Goal: Navigation & Orientation: Find specific page/section

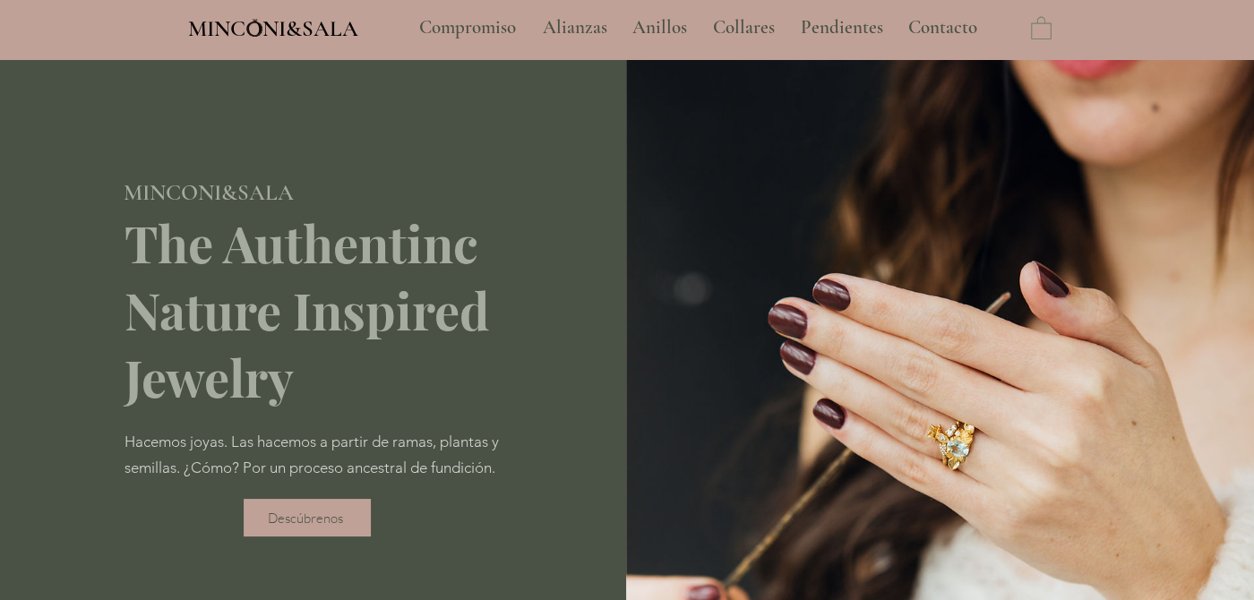
scroll to position [268, 0]
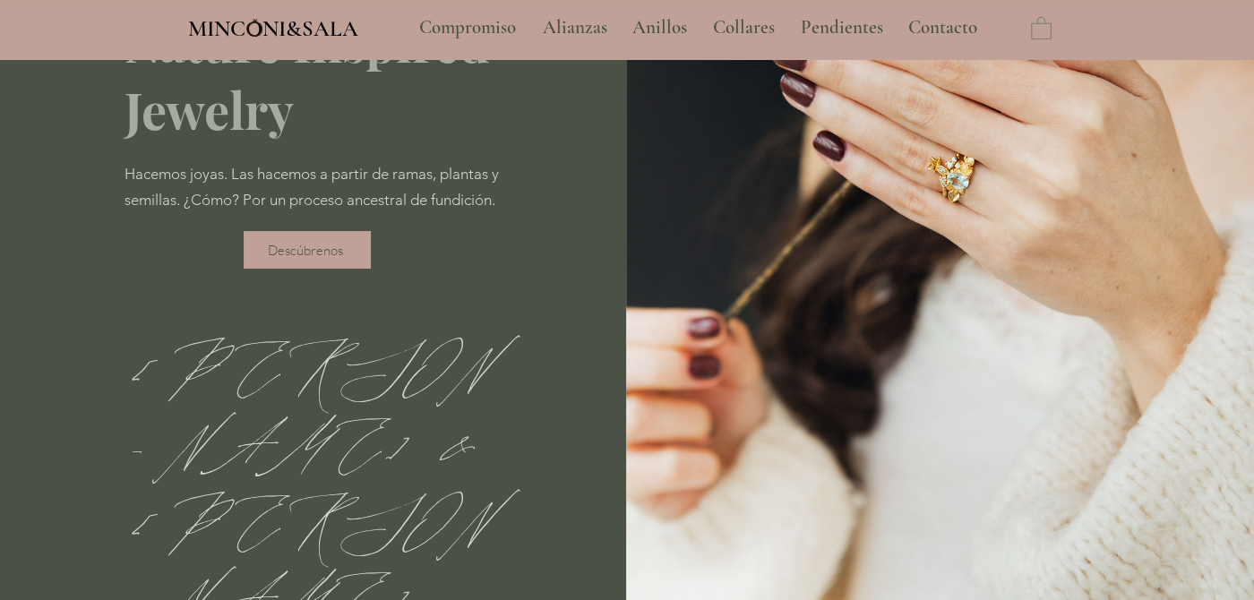
type input "**********"
select select "**********"
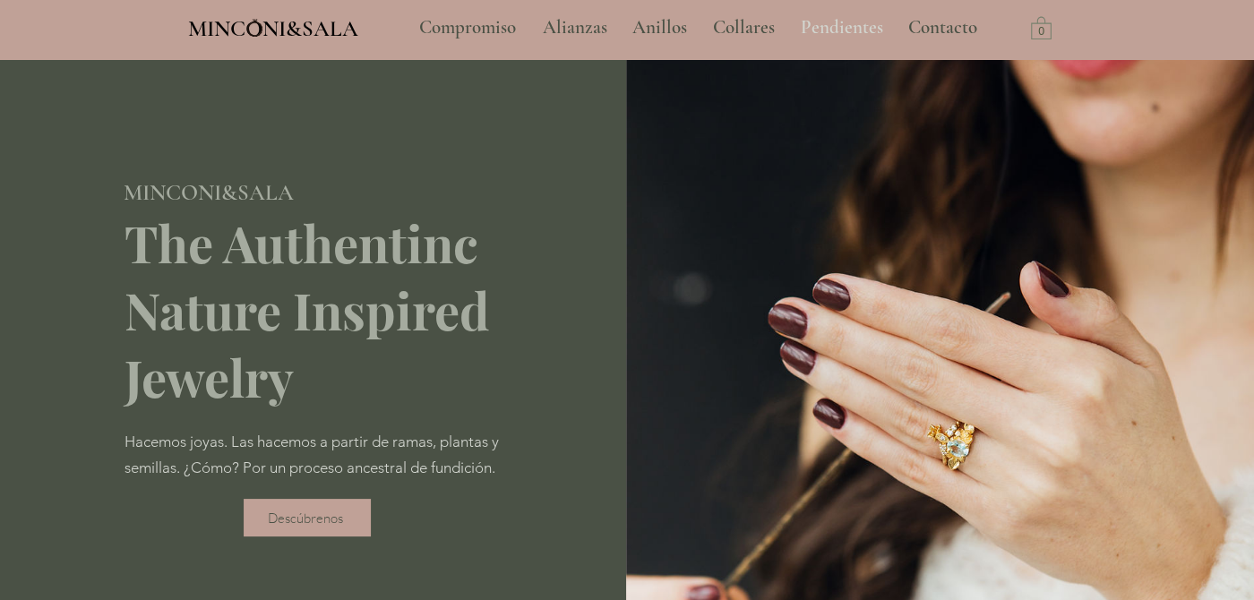
click at [852, 32] on p "Pendientes" at bounding box center [842, 27] width 100 height 45
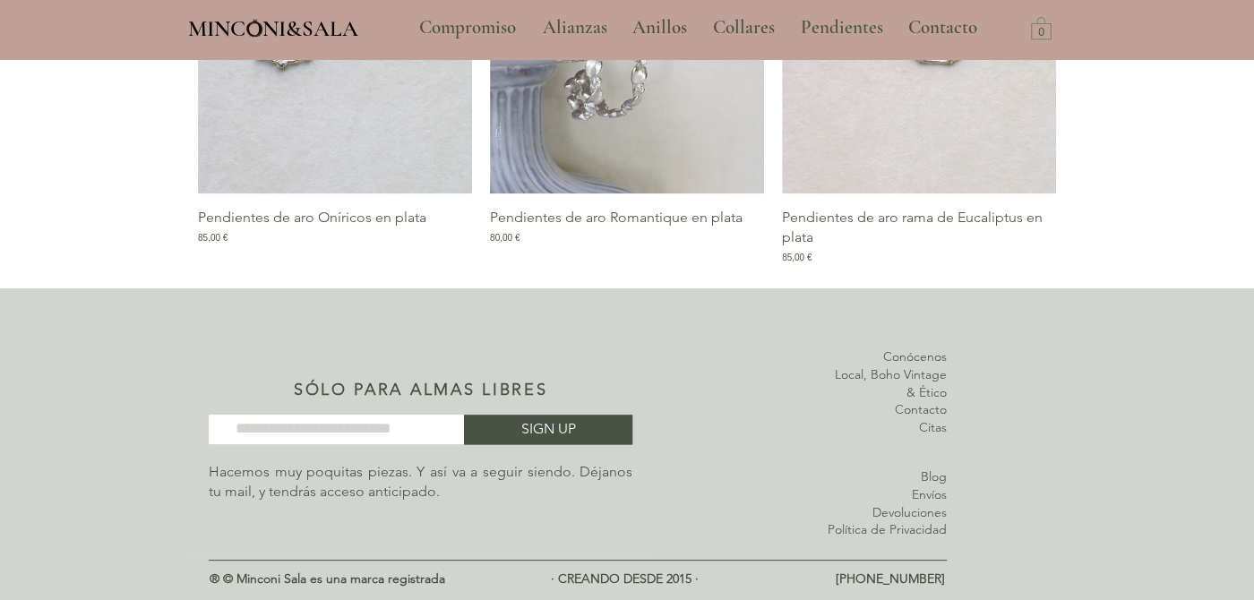
scroll to position [1494, 0]
click at [745, 22] on p "Collares" at bounding box center [744, 27] width 80 height 45
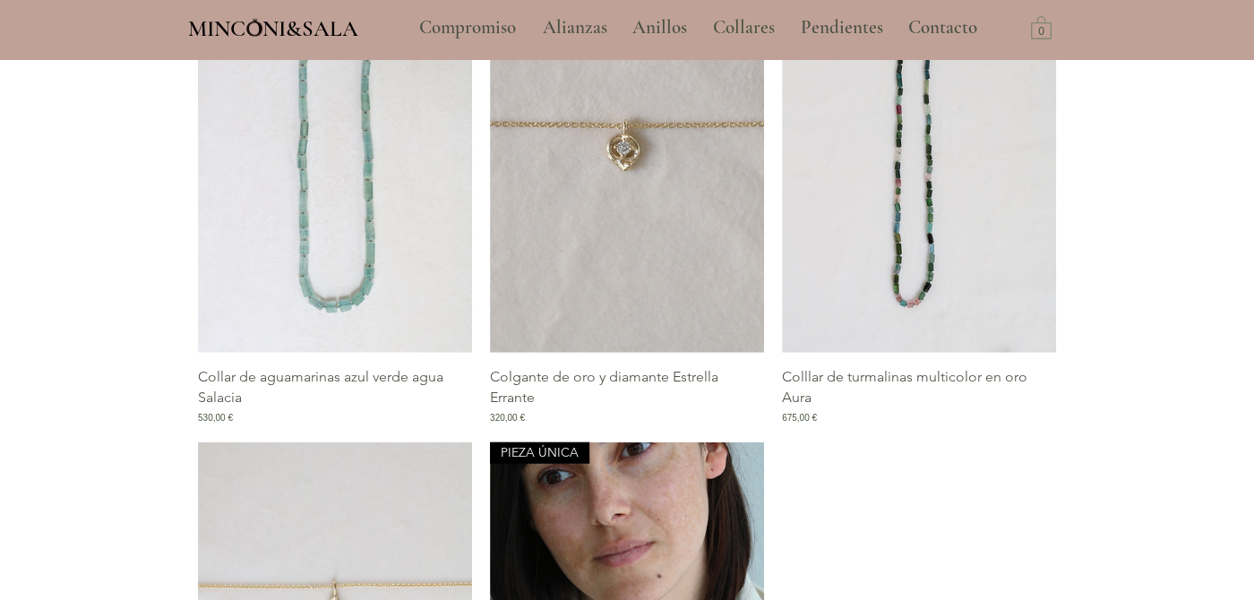
scroll to position [2687, 0]
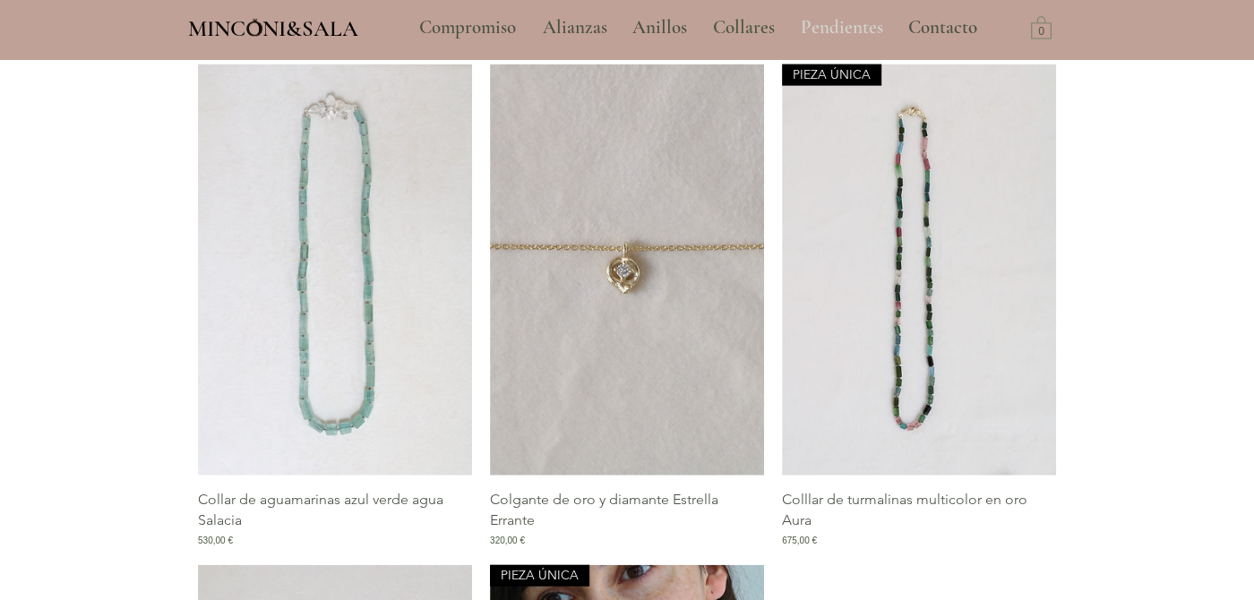
click at [835, 30] on p "Pendientes" at bounding box center [842, 27] width 100 height 45
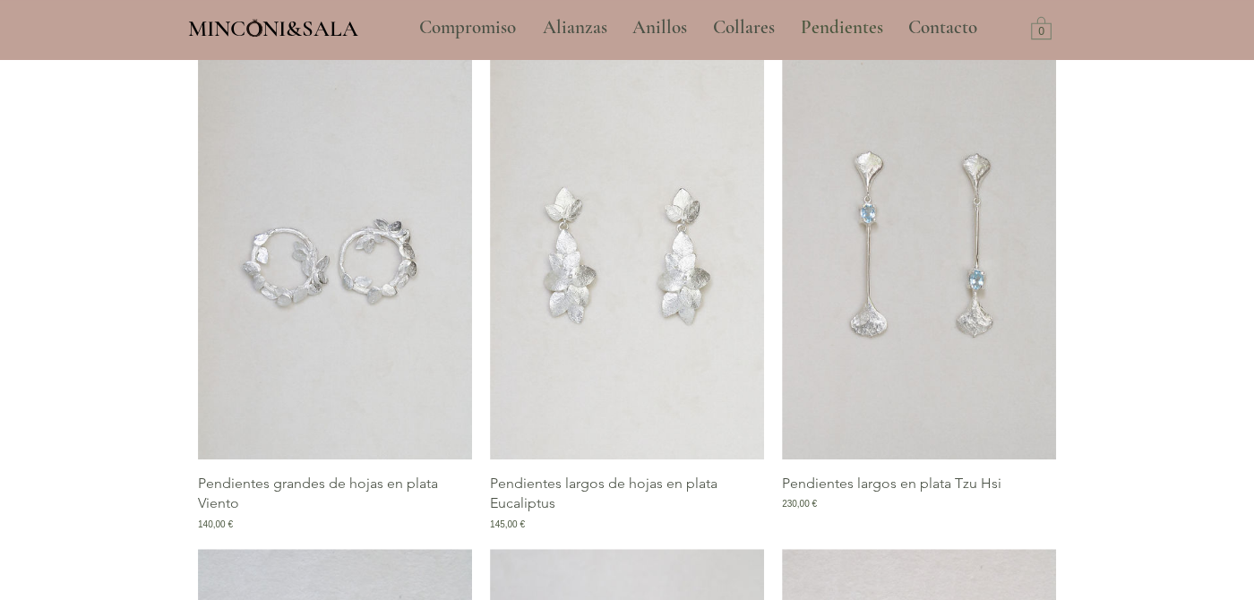
scroll to position [806, 0]
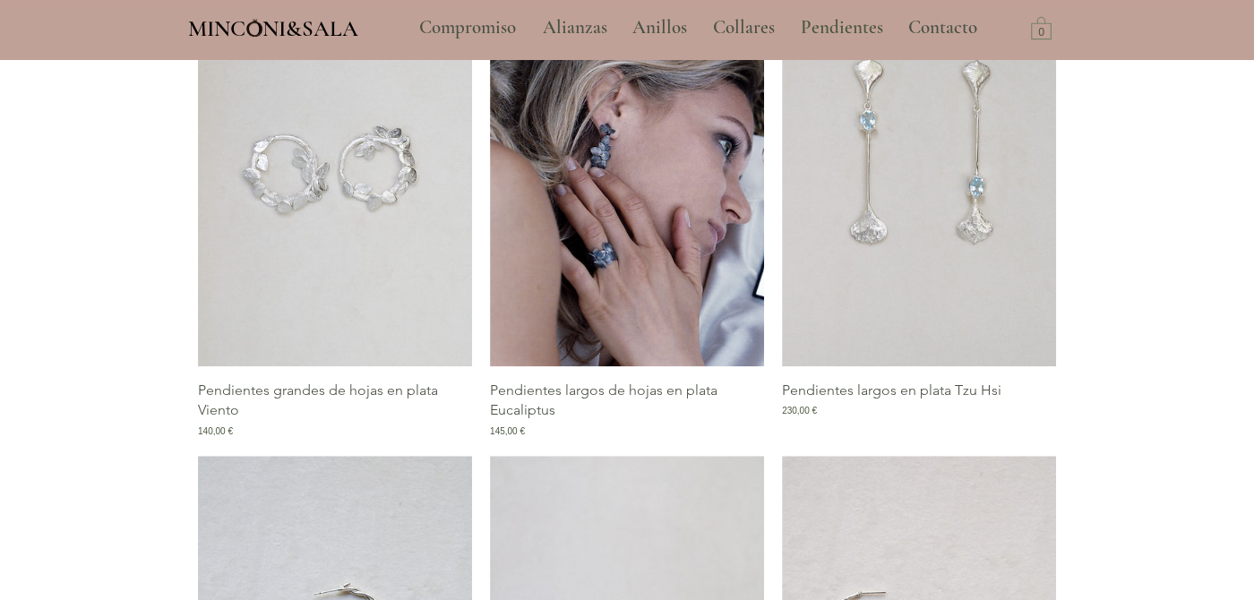
click at [596, 307] on img "Galería de Pendientes largos de hojas en plata Eucaliptus" at bounding box center [627, 160] width 274 height 411
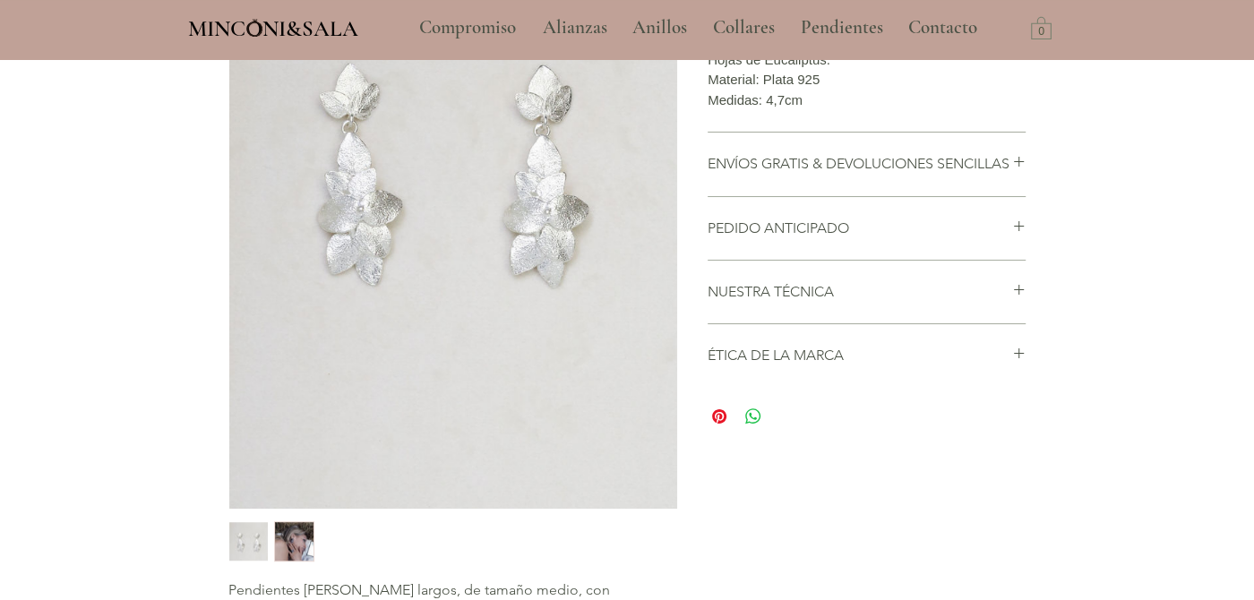
scroll to position [358, 0]
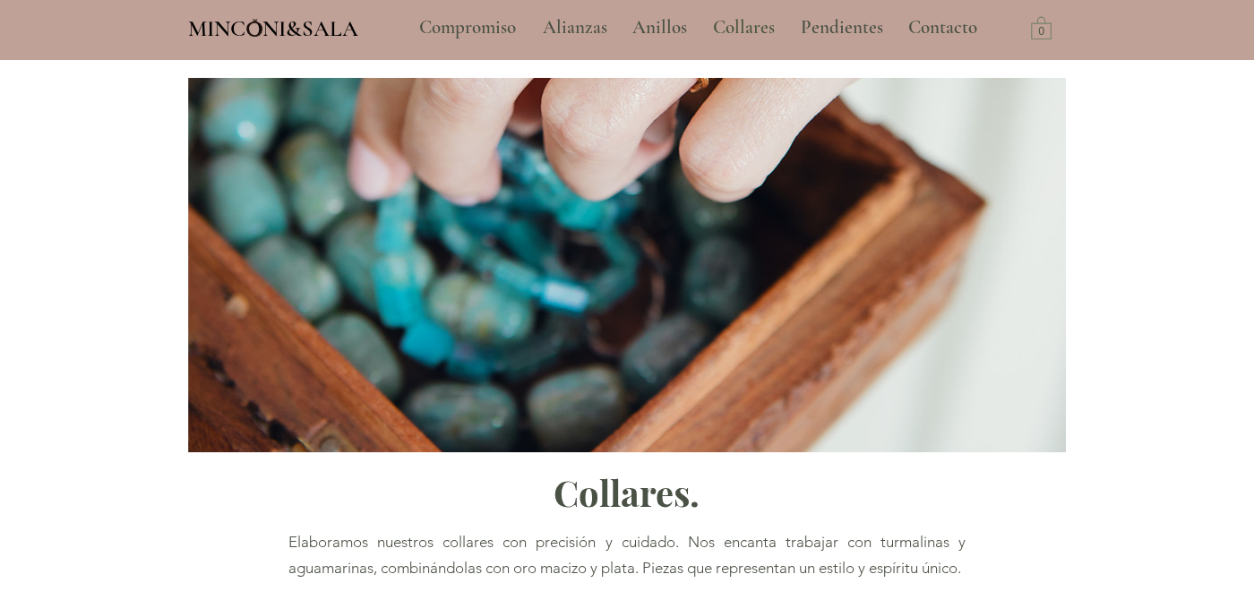
scroll to position [2687, 0]
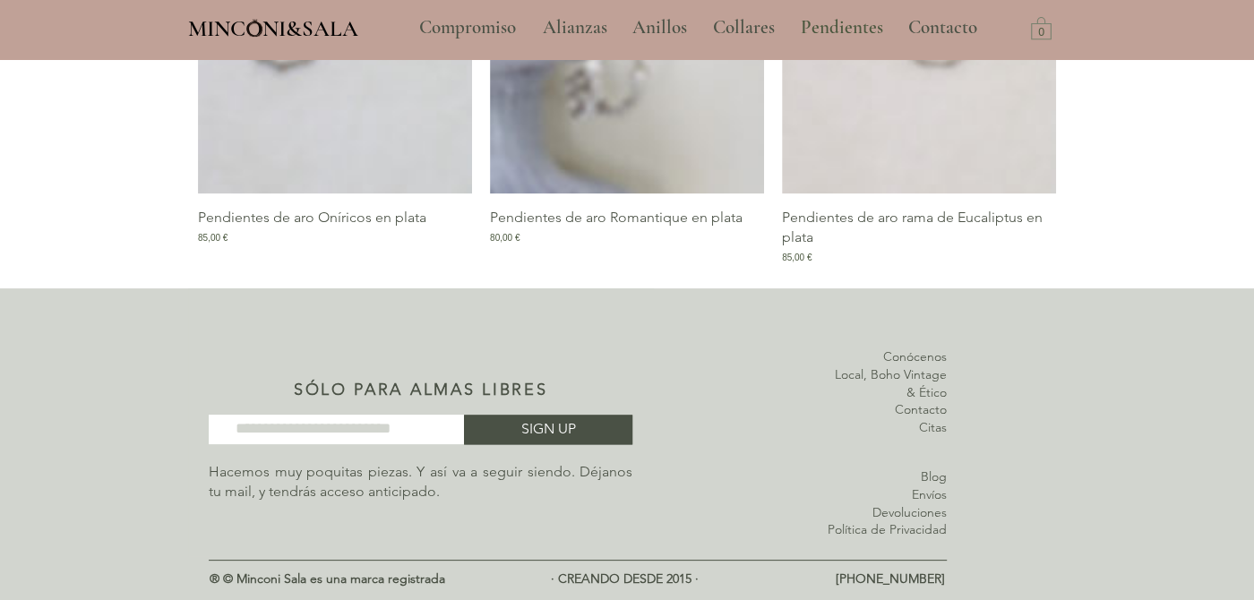
scroll to position [1494, 0]
